Goal: Find specific page/section: Find specific page/section

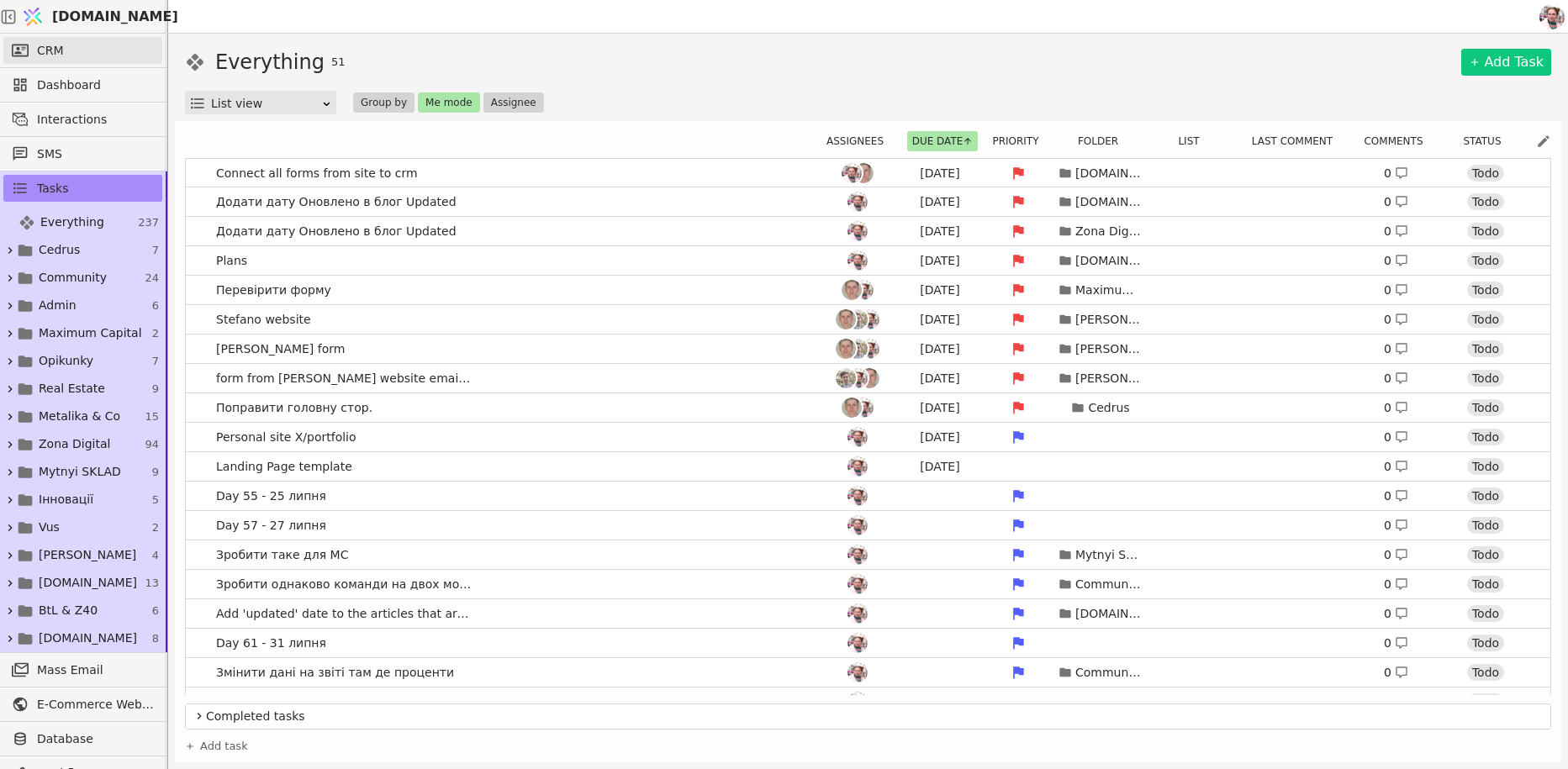
click at [39, 55] on span "CRM" at bounding box center [51, 51] width 27 height 18
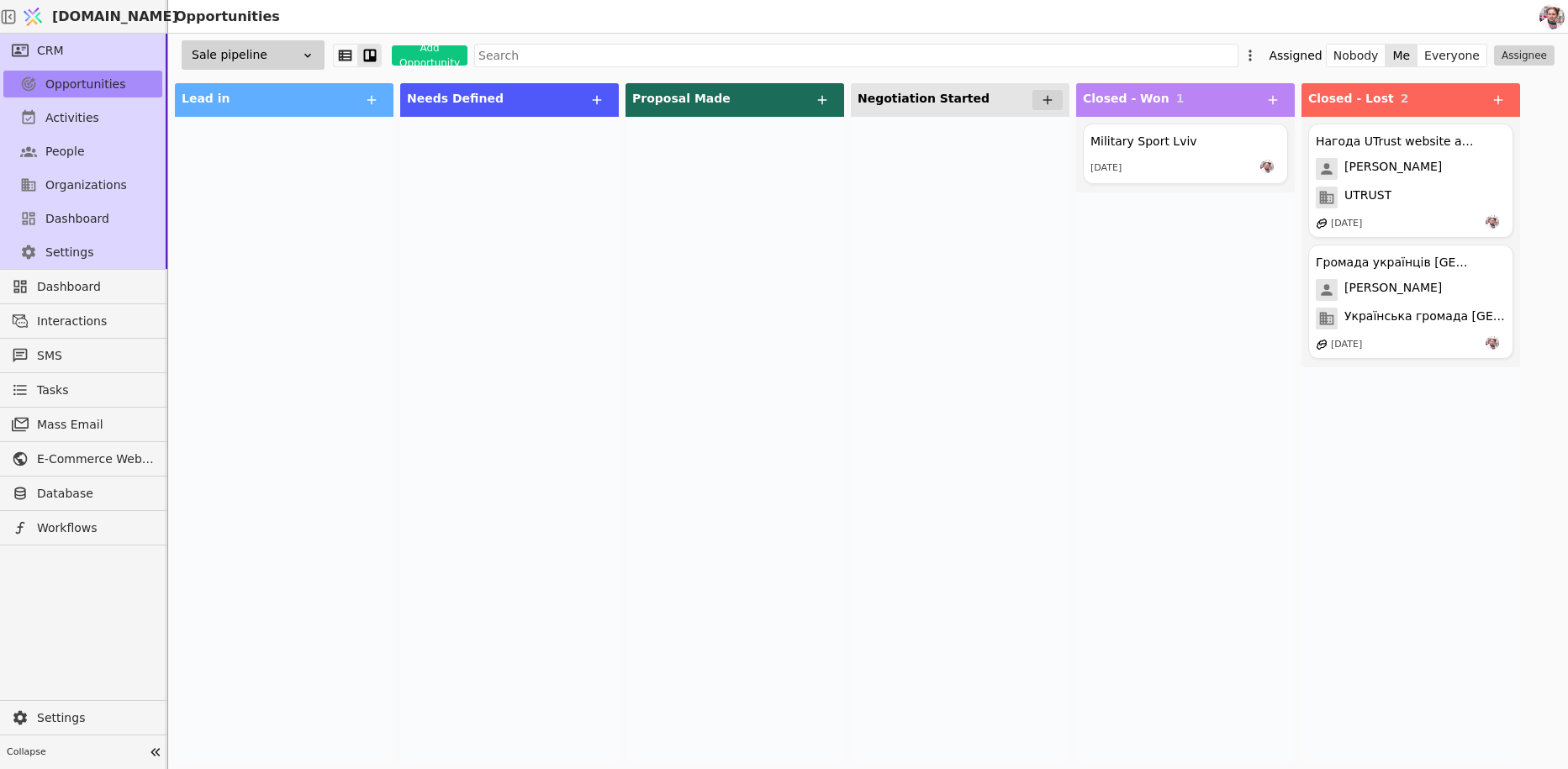
click at [45, 21] on img at bounding box center [33, 17] width 25 height 32
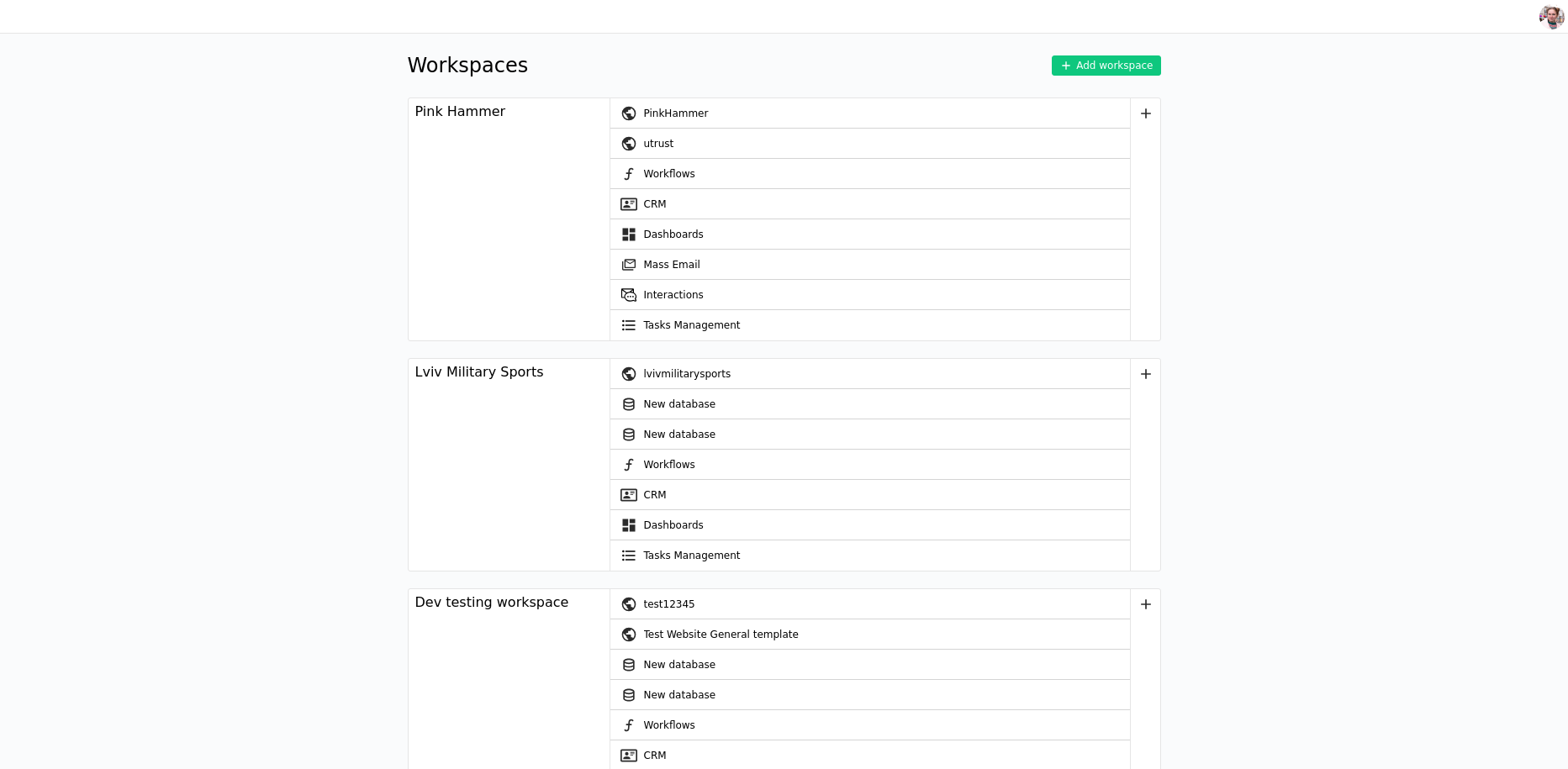
click at [730, 53] on div "Workspaces Add workspace" at bounding box center [784, 66] width 753 height 30
